Goal: Task Accomplishment & Management: Use online tool/utility

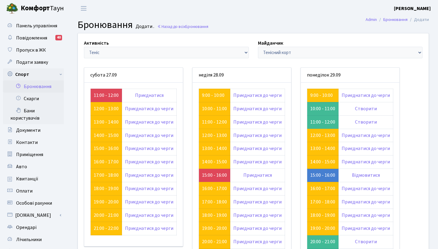
scroll to position [32, 0]
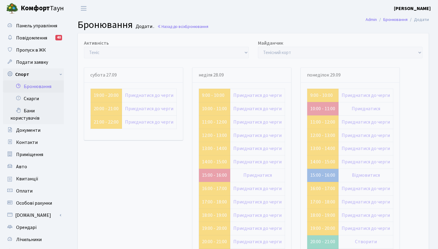
scroll to position [32, 0]
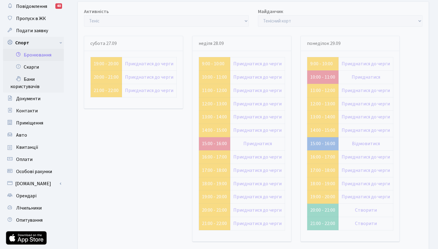
click at [29, 57] on link "Бронювання" at bounding box center [33, 55] width 61 height 12
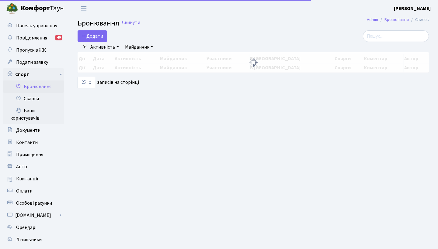
select select "25"
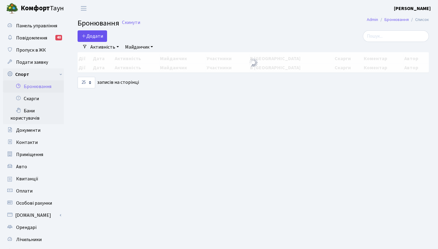
click at [89, 39] on button "Додати" at bounding box center [93, 36] width 30 height 12
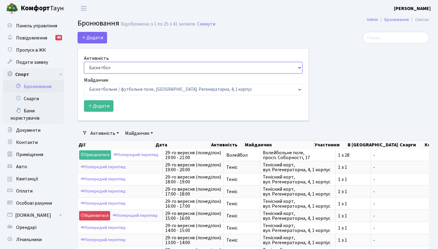
select select "7"
select select "13"
click at [102, 106] on button "Додати" at bounding box center [99, 106] width 30 height 12
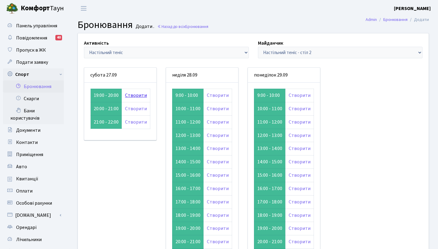
click at [134, 95] on link "Створити" at bounding box center [136, 95] width 22 height 7
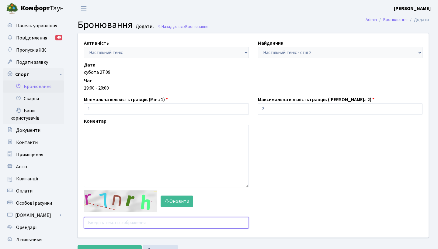
click at [98, 221] on input "text" at bounding box center [166, 223] width 165 height 12
type input "н"
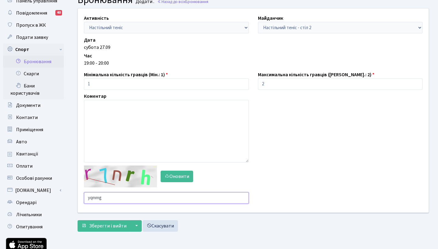
scroll to position [24, 0]
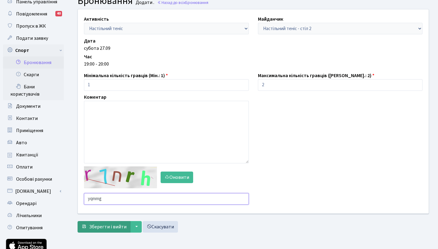
type input "yqmmg"
click at [107, 228] on span "Зберегти і вийти" at bounding box center [107, 227] width 37 height 7
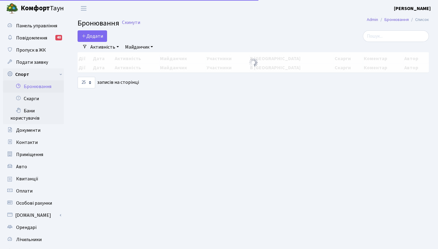
select select "25"
